Goal: Download file/media

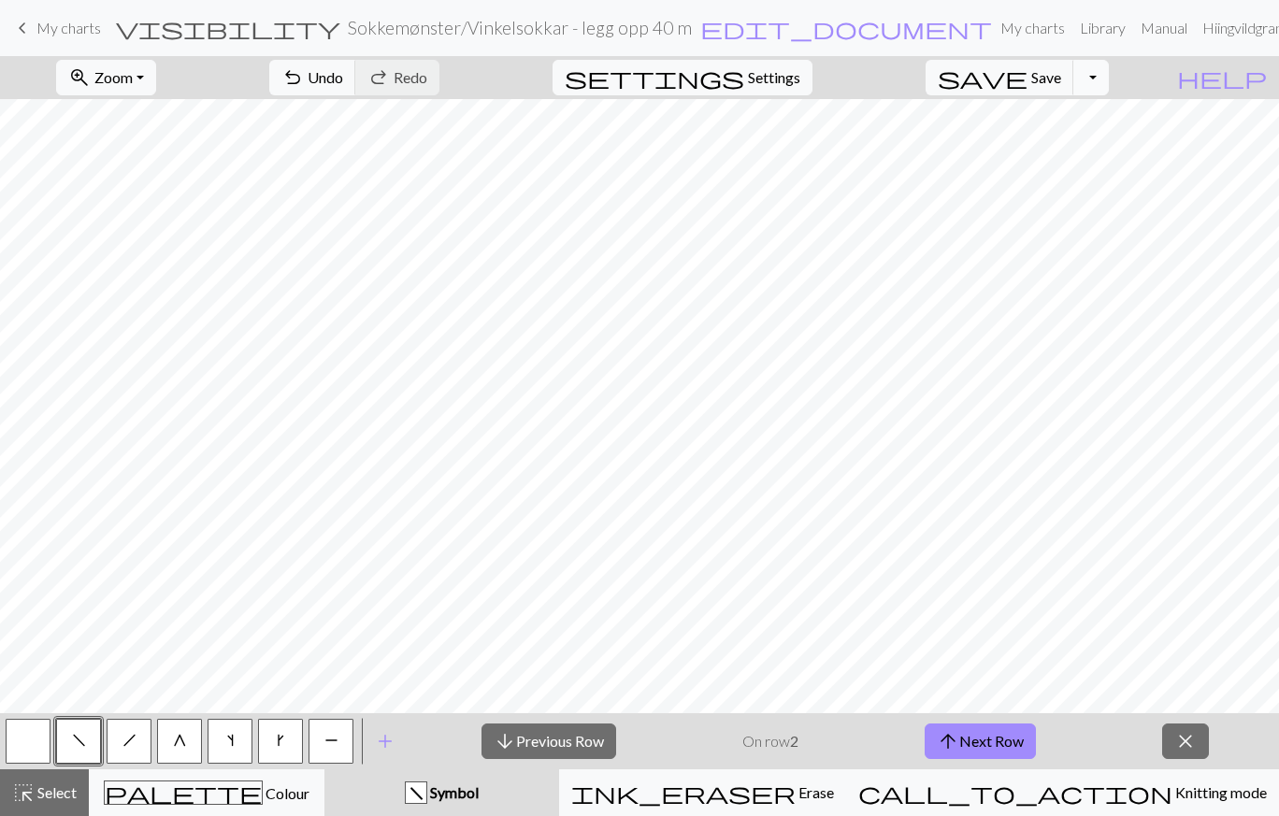
click at [1109, 84] on button "Toggle Dropdown" at bounding box center [1091, 78] width 36 height 36
click at [1068, 165] on div "file_copy Save a copy save_alt Download" at bounding box center [954, 133] width 310 height 77
click at [1058, 82] on button "save Save Save" at bounding box center [1000, 78] width 149 height 36
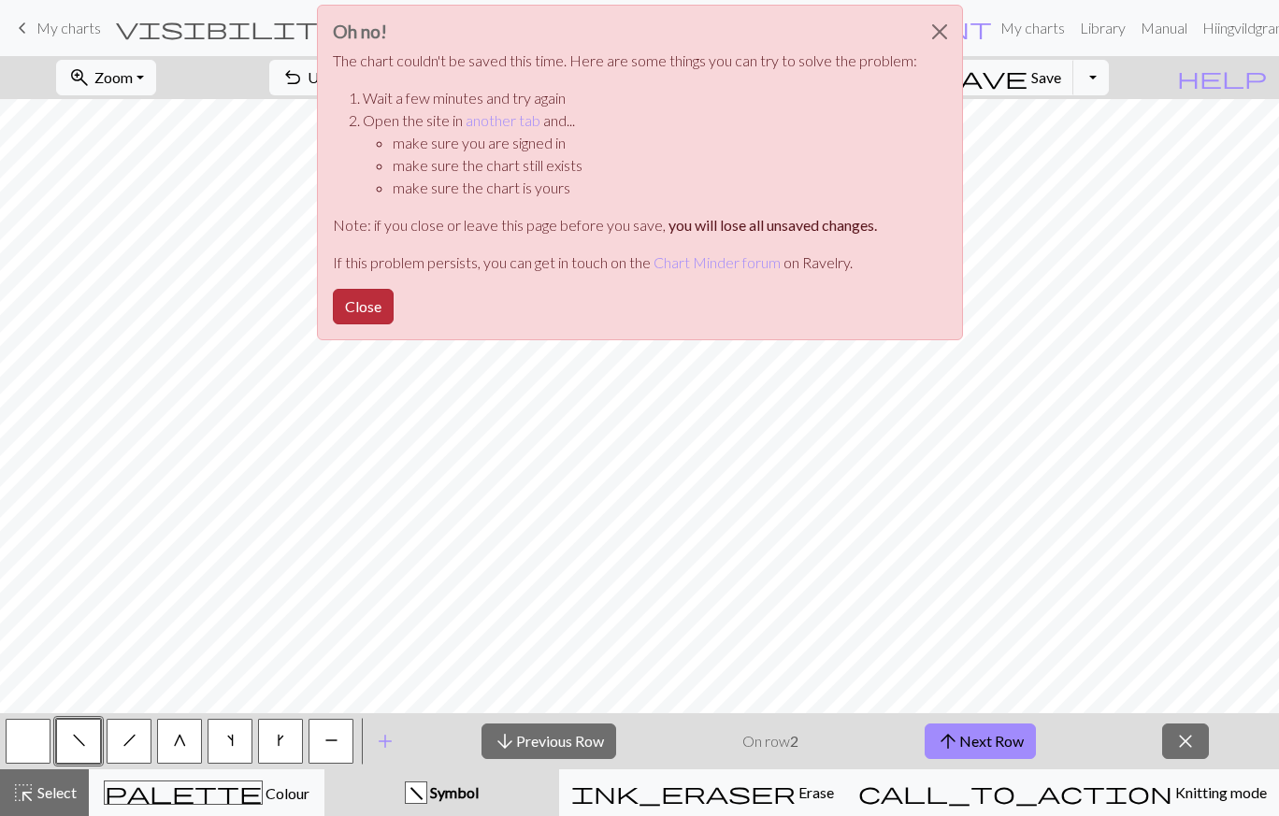
click at [370, 307] on button "Close" at bounding box center [363, 307] width 61 height 36
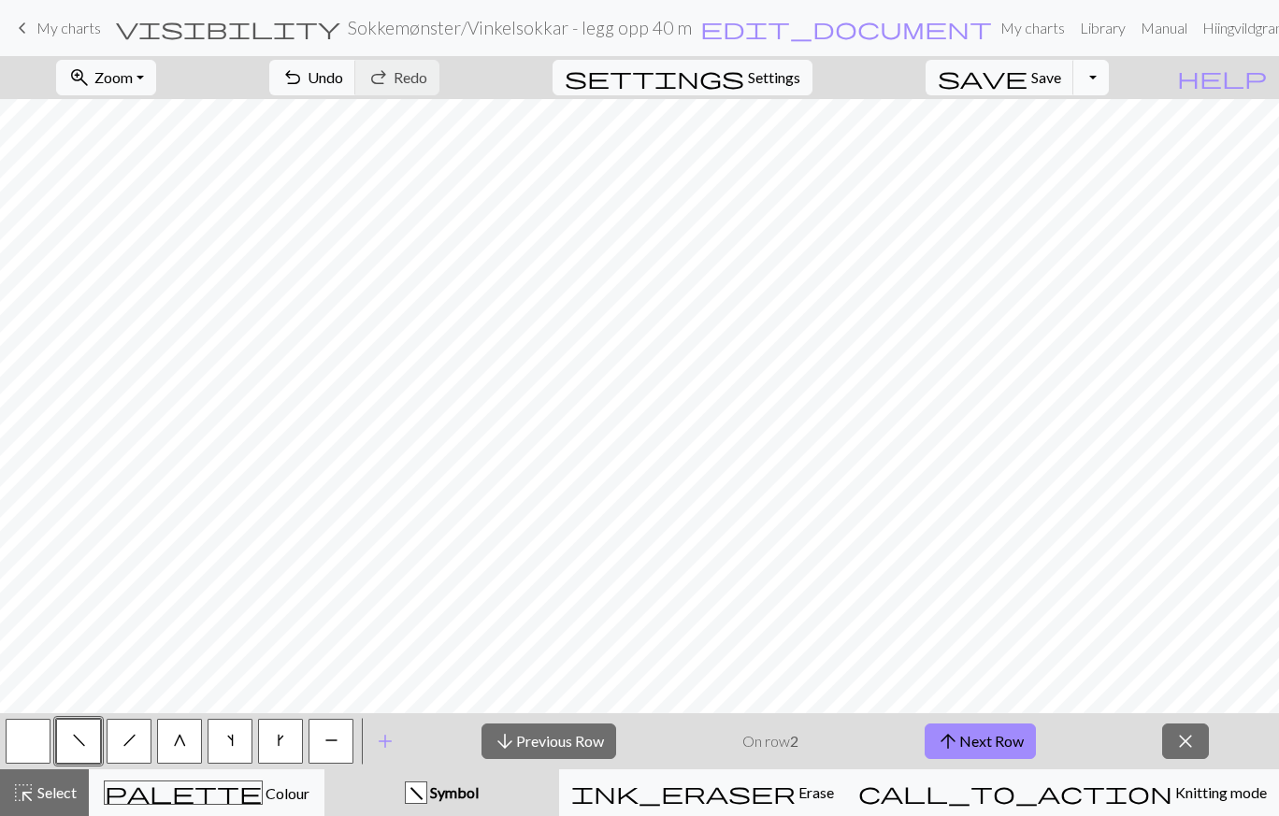
click at [1109, 83] on button "Toggle Dropdown" at bounding box center [1091, 78] width 36 height 36
click at [1067, 146] on button "save_alt Download" at bounding box center [953, 149] width 309 height 30
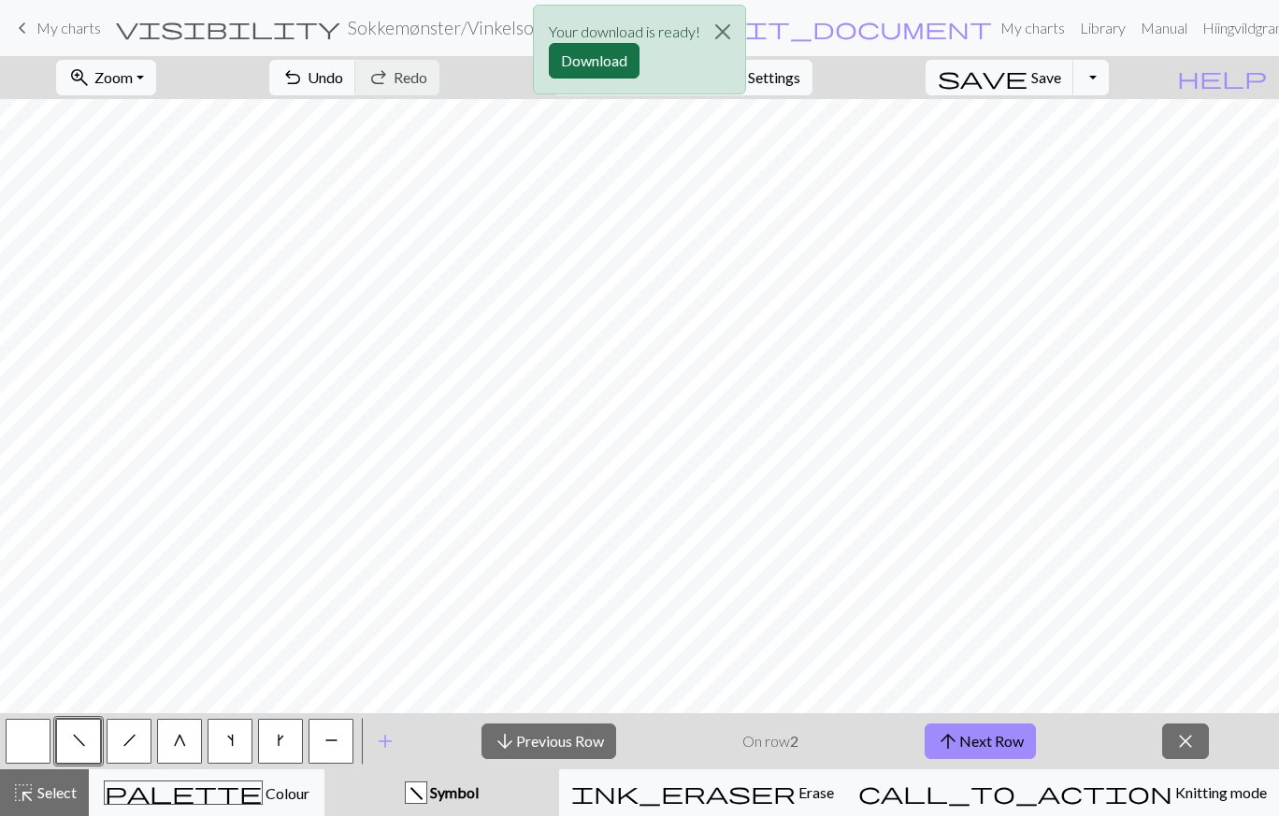
click at [623, 63] on button "Download" at bounding box center [594, 61] width 91 height 36
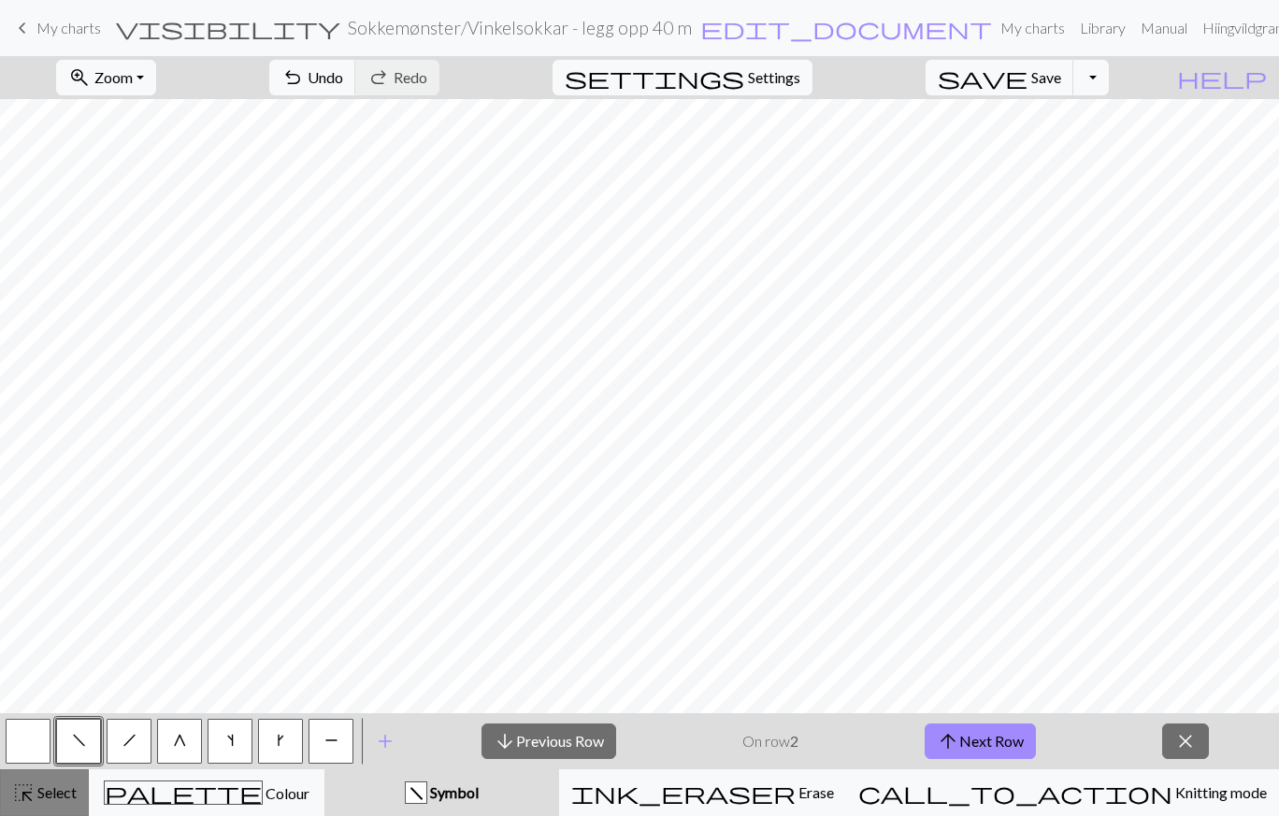
click at [58, 793] on span "Select" at bounding box center [56, 793] width 42 height 18
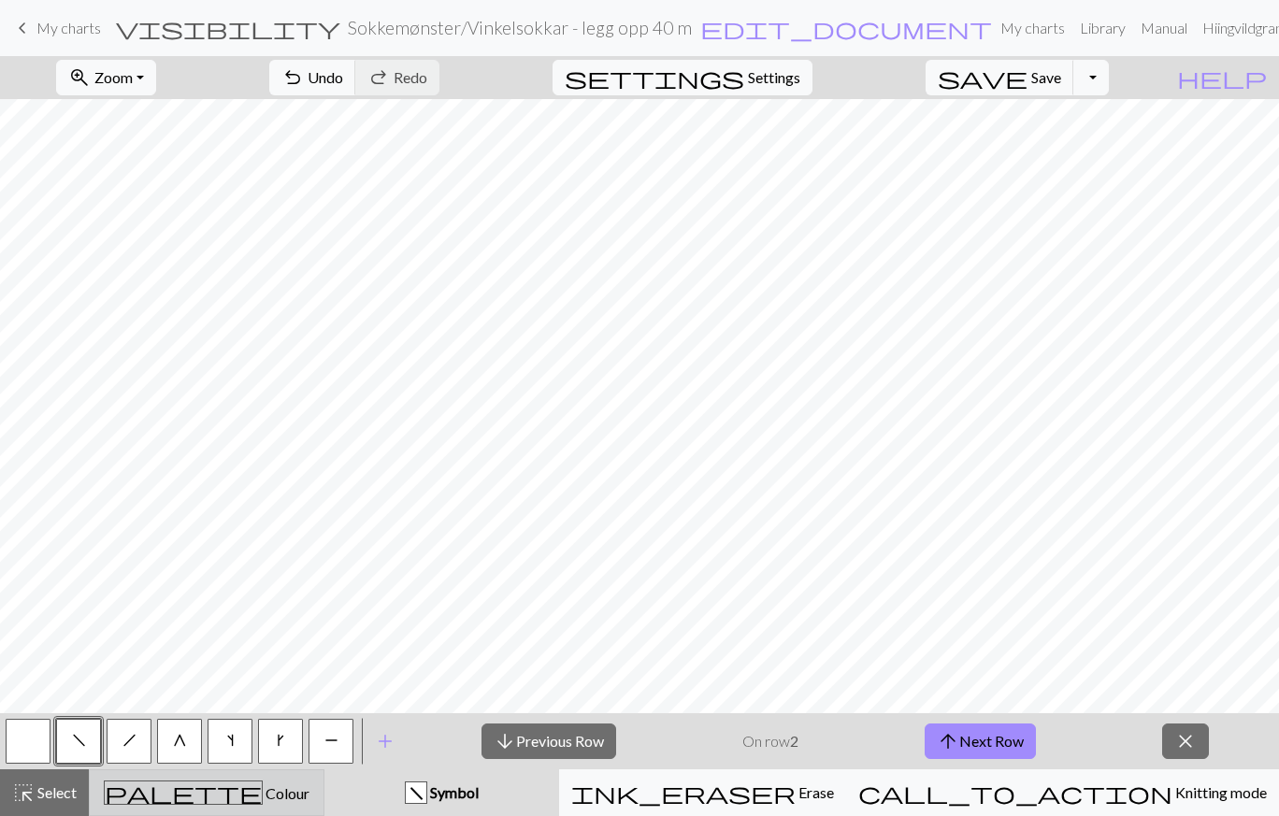
click at [266, 786] on span "Colour" at bounding box center [286, 794] width 47 height 18
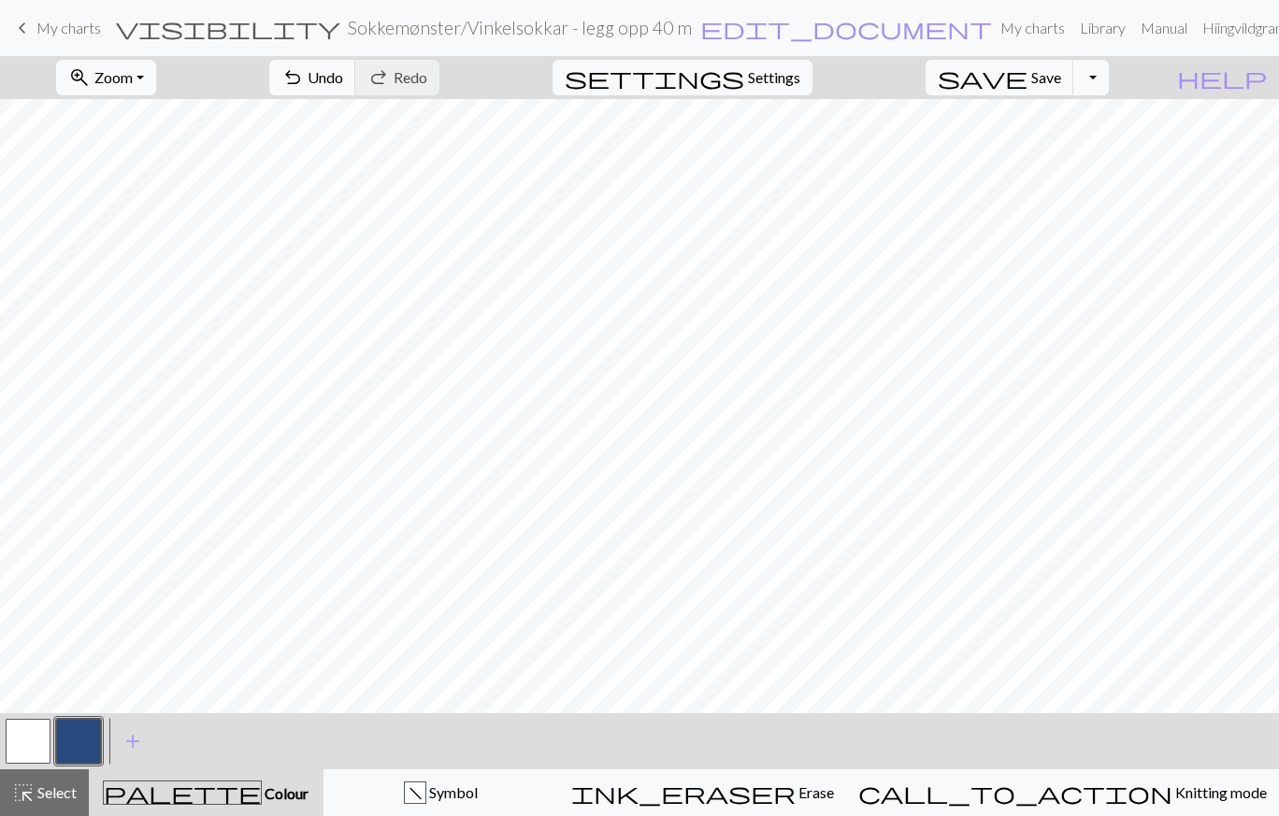
click at [1109, 88] on button "Toggle Dropdown" at bounding box center [1091, 78] width 36 height 36
click at [1058, 153] on button "save_alt Download" at bounding box center [953, 149] width 309 height 30
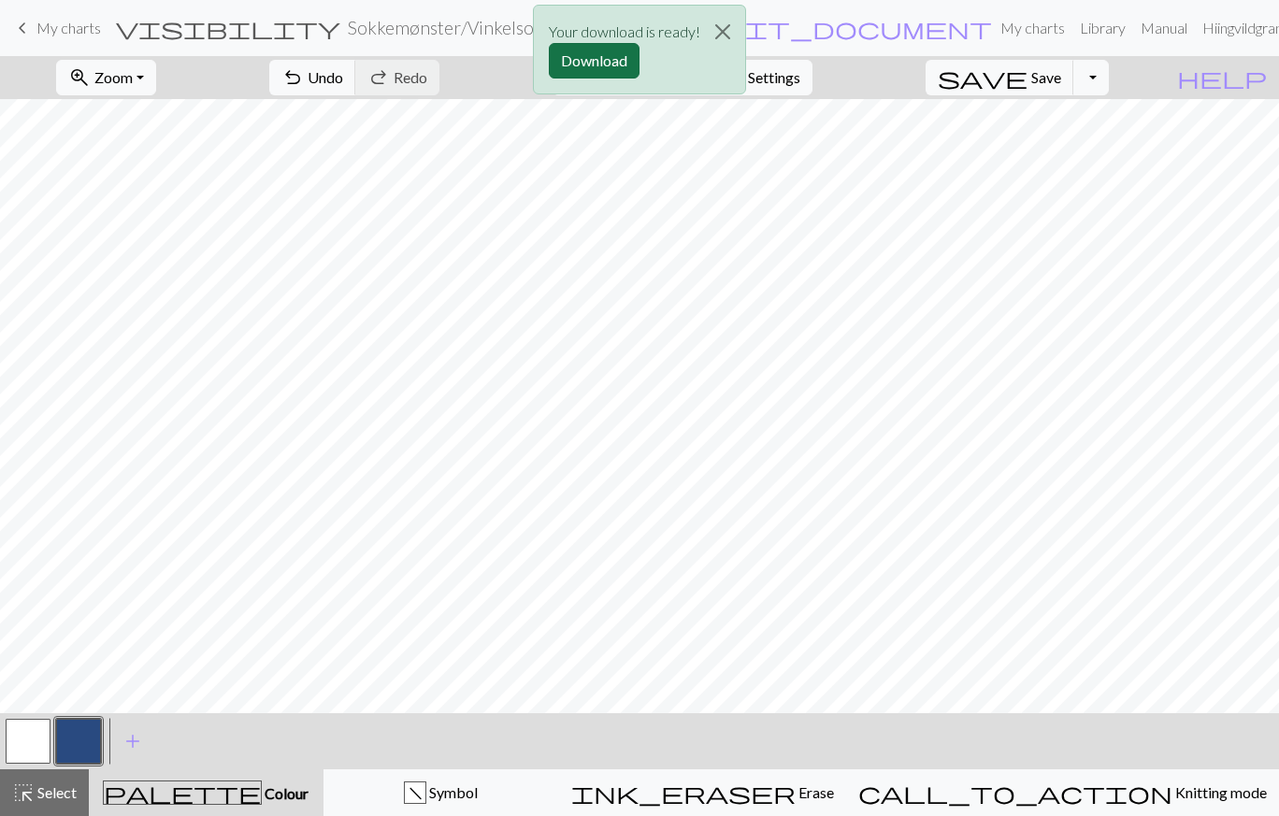
click at [597, 62] on button "Download" at bounding box center [594, 61] width 91 height 36
